Goal: Task Accomplishment & Management: Use online tool/utility

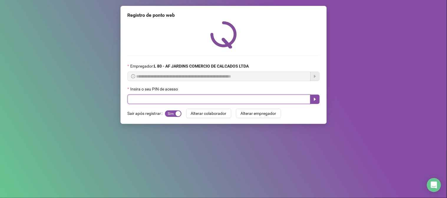
click at [166, 96] on input "text" at bounding box center [218, 99] width 183 height 9
type input "*****"
click at [312, 98] on button "button" at bounding box center [314, 99] width 9 height 9
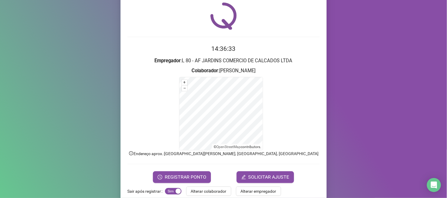
scroll to position [29, 0]
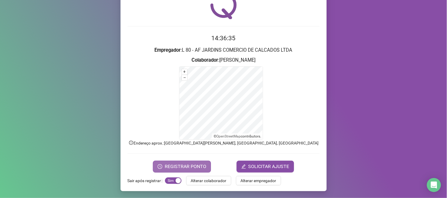
click at [179, 167] on span "REGISTRAR PONTO" at bounding box center [186, 166] width 42 height 7
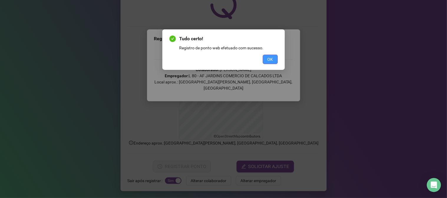
click at [270, 55] on button "OK" at bounding box center [270, 59] width 15 height 9
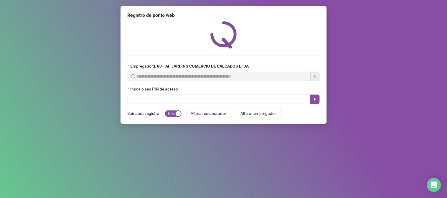
scroll to position [0, 0]
click at [173, 117] on span "Sim Não" at bounding box center [173, 114] width 16 height 6
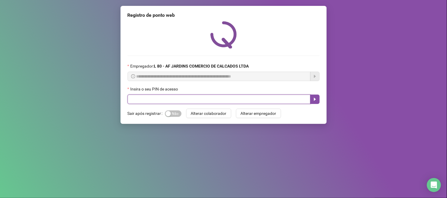
click at [167, 99] on input "text" at bounding box center [218, 99] width 183 height 9
type input "*****"
click at [316, 101] on icon "caret-right" at bounding box center [314, 99] width 5 height 5
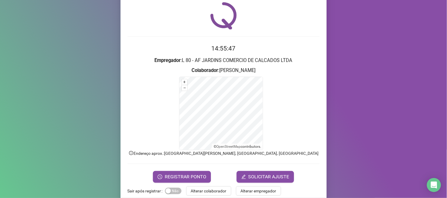
scroll to position [29, 0]
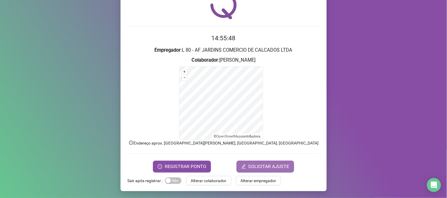
click at [251, 168] on span "SOLICITAR AJUSTE" at bounding box center [268, 166] width 41 height 7
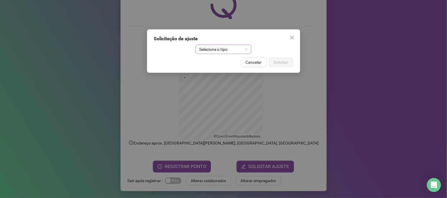
click at [229, 51] on span "Selecione o tipo" at bounding box center [223, 49] width 49 height 9
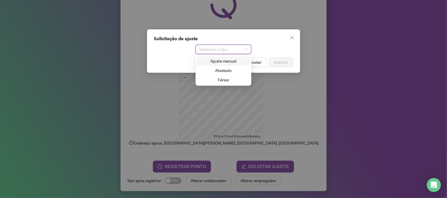
click at [225, 63] on div "Ajuste manual" at bounding box center [223, 61] width 46 height 6
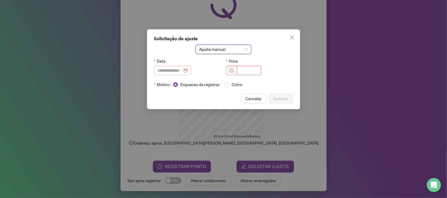
click at [188, 70] on div at bounding box center [173, 70] width 30 height 6
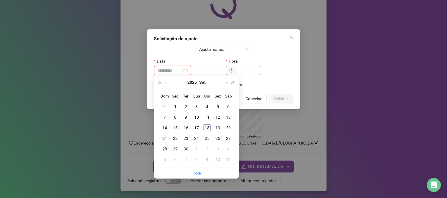
type input "**********"
click at [205, 130] on div "18" at bounding box center [206, 128] width 7 height 7
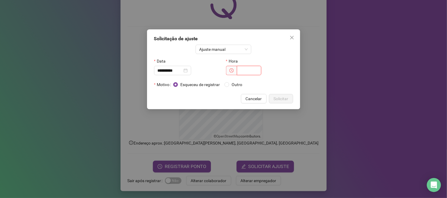
click at [241, 69] on input "text" at bounding box center [249, 70] width 24 height 9
type input "*****"
click at [284, 97] on span "Solicitar" at bounding box center [281, 99] width 15 height 6
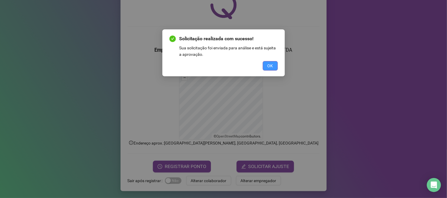
click at [267, 64] on span "OK" at bounding box center [270, 66] width 6 height 6
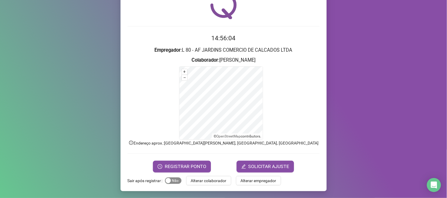
click at [165, 181] on div "button" at bounding box center [167, 180] width 5 height 5
click at [169, 168] on span "REGISTRAR PONTO" at bounding box center [186, 166] width 42 height 7
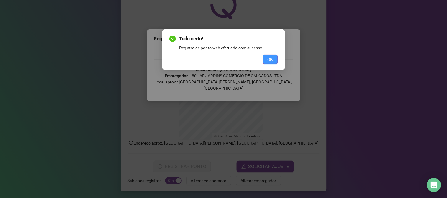
click at [273, 55] on button "OK" at bounding box center [270, 59] width 15 height 9
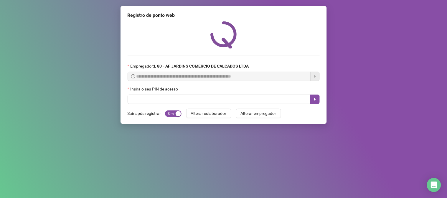
scroll to position [0, 0]
